Goal: Task Accomplishment & Management: Use online tool/utility

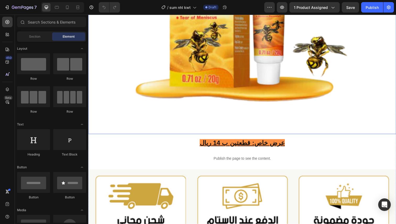
scroll to position [211, 0]
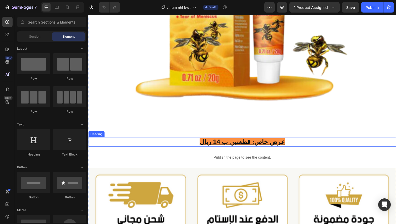
click at [219, 146] on u "عرض خاص: قطعتين ب 14 ريال" at bounding box center [245, 144] width 87 height 7
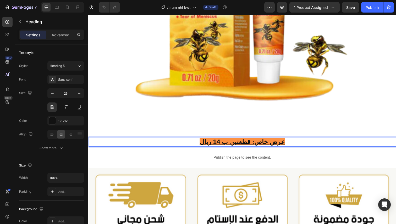
click at [221, 145] on u "عرض خاص: قطعتين ب 14 ريال" at bounding box center [245, 144] width 87 height 7
click at [207, 147] on u "عرض خاص: قطعتين ب 11 ريال" at bounding box center [245, 144] width 87 height 7
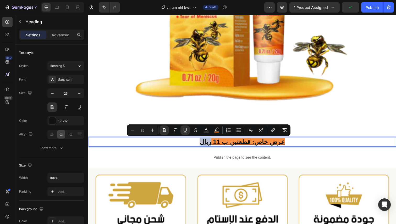
copy u "ريال"
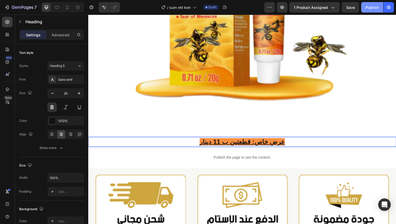
click at [371, 8] on div "Publish" at bounding box center [371, 7] width 13 height 5
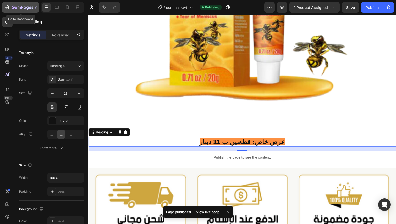
click at [16, 10] on div "7" at bounding box center [24, 7] width 25 height 6
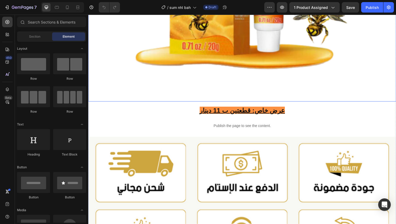
scroll to position [247, 0]
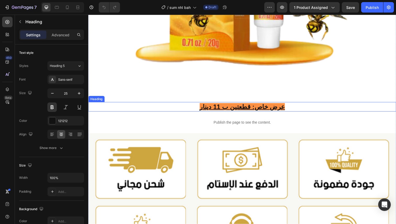
click at [223, 109] on u "عرض خاص: قطعتين ب 11 دينار" at bounding box center [245, 108] width 87 height 7
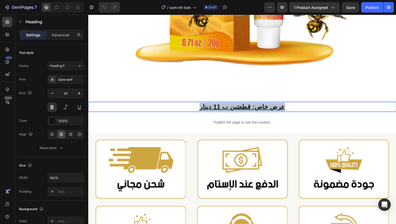
click at [223, 109] on u "عرض خاص: قطعتين ب 11 دينار" at bounding box center [245, 108] width 87 height 7
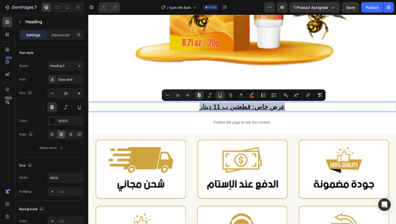
click at [223, 109] on u "عرض خاص: قطعتين ب 11 دينار" at bounding box center [245, 108] width 87 height 7
click at [230, 105] on u "عرض خاص: قطعتين ب 11 دينار" at bounding box center [245, 108] width 87 height 7
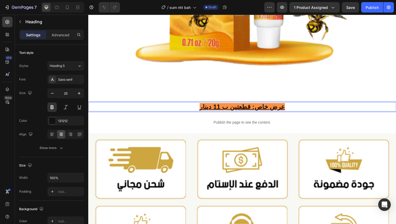
click at [225, 108] on u "عرض خاص: قطعتين ب 11 دينار" at bounding box center [245, 108] width 87 height 7
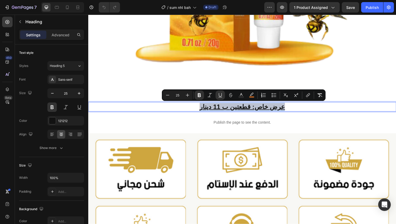
click at [218, 109] on u "عرض خاص: قطعتين ب 11 دينار" at bounding box center [245, 108] width 87 height 7
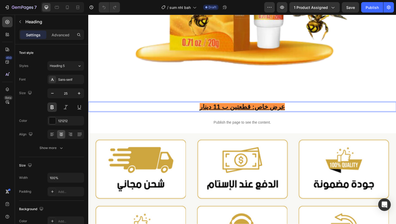
click at [220, 109] on u "عرض خاص: قطعتين ب 11 دينار" at bounding box center [245, 108] width 87 height 7
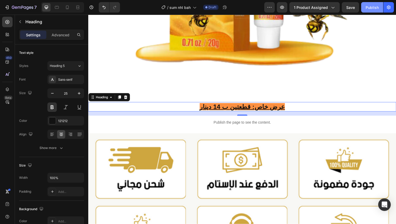
click at [369, 7] on div "Publish" at bounding box center [371, 7] width 13 height 5
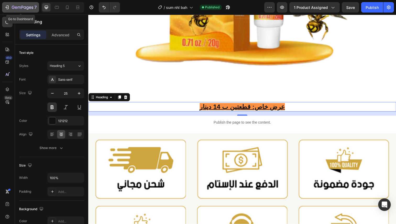
click at [13, 6] on icon "button" at bounding box center [13, 7] width 3 height 3
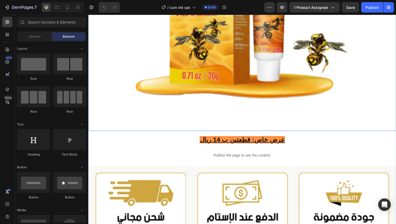
scroll to position [227, 0]
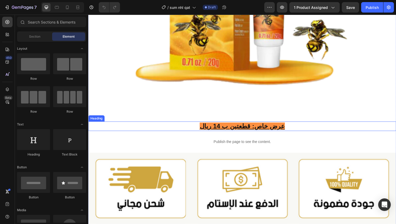
click at [221, 129] on u "عرض خاص: قطعتين ب 14 ريال" at bounding box center [245, 128] width 87 height 7
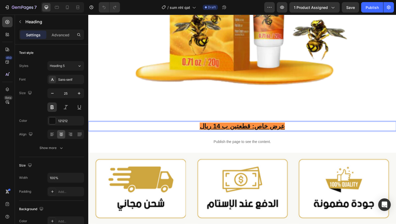
click at [222, 129] on u "عرض خاص: قطعتين ب 14 ريال" at bounding box center [245, 128] width 87 height 7
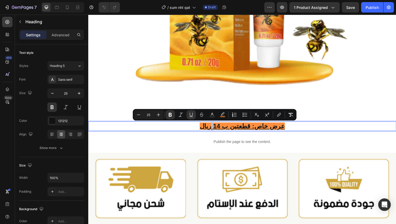
click at [222, 129] on u "عرض خاص: قطعتين ب 14 ريال" at bounding box center [245, 128] width 87 height 7
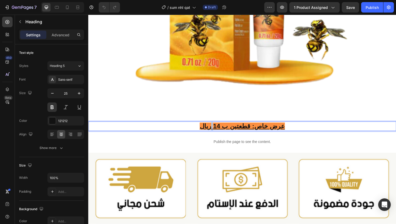
click at [222, 129] on u "عرض خاص: قطعتين ب 14 ريال" at bounding box center [245, 128] width 87 height 7
click at [219, 129] on u "عرض خاص: قطعتين ب 14 ريال" at bounding box center [245, 128] width 87 height 7
click at [369, 5] on div "Publish" at bounding box center [371, 7] width 13 height 5
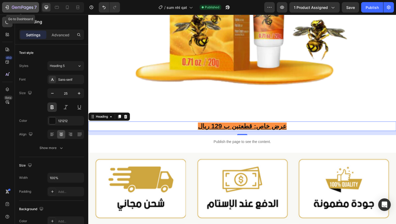
click at [5, 7] on icon "button" at bounding box center [6, 7] width 5 height 5
